Goal: Task Accomplishment & Management: Manage account settings

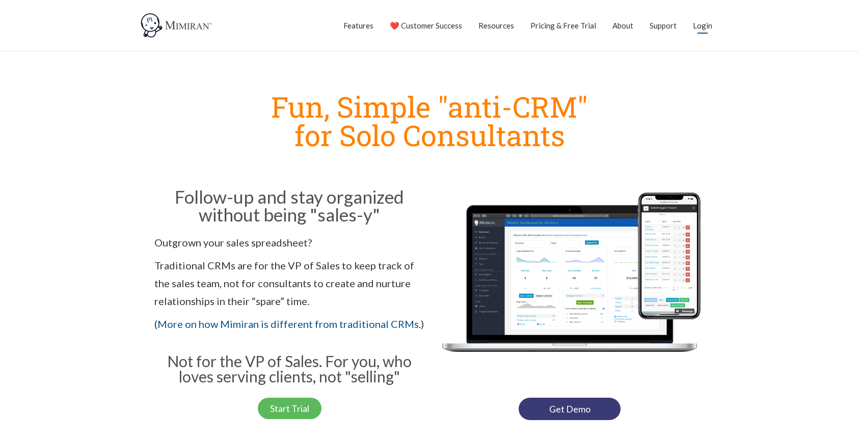
click at [703, 25] on link "Login" at bounding box center [702, 25] width 19 height 25
click at [702, 29] on link "Login" at bounding box center [702, 25] width 19 height 25
click at [710, 19] on link "Login" at bounding box center [702, 25] width 19 height 25
